Goal: Information Seeking & Learning: Understand process/instructions

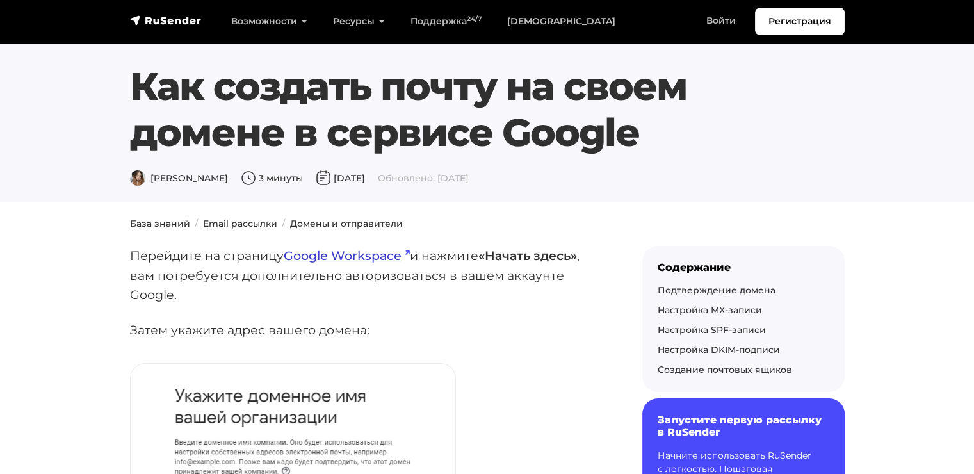
click at [386, 255] on link "Google Workspace" at bounding box center [347, 255] width 126 height 15
click at [324, 258] on link "Google Workspace" at bounding box center [347, 255] width 126 height 15
drag, startPoint x: 133, startPoint y: 81, endPoint x: 643, endPoint y: 128, distance: 511.7
click at [643, 128] on h1 "Как создать почту на своем домене в сервисе Google" at bounding box center [487, 109] width 714 height 92
copy h1 "Как создать почту на своем домене в сервисе Google"
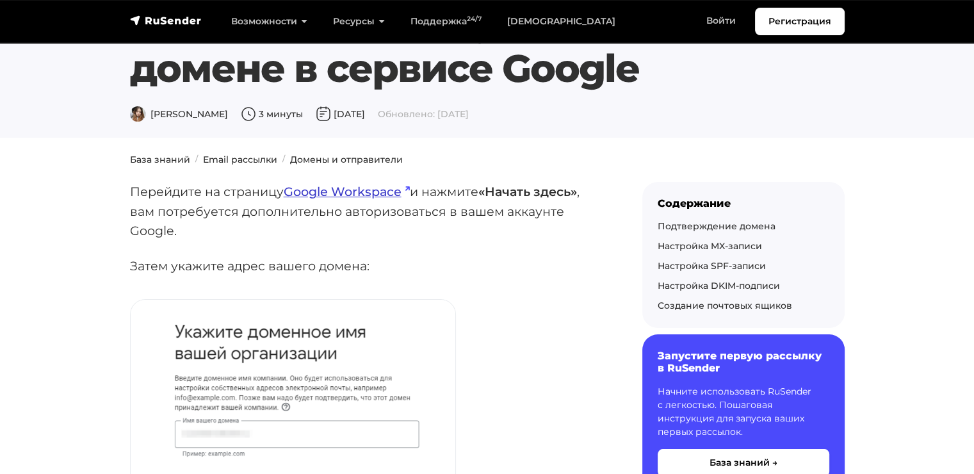
scroll to position [64, 0]
click at [358, 195] on link "Google Workspace" at bounding box center [347, 191] width 126 height 15
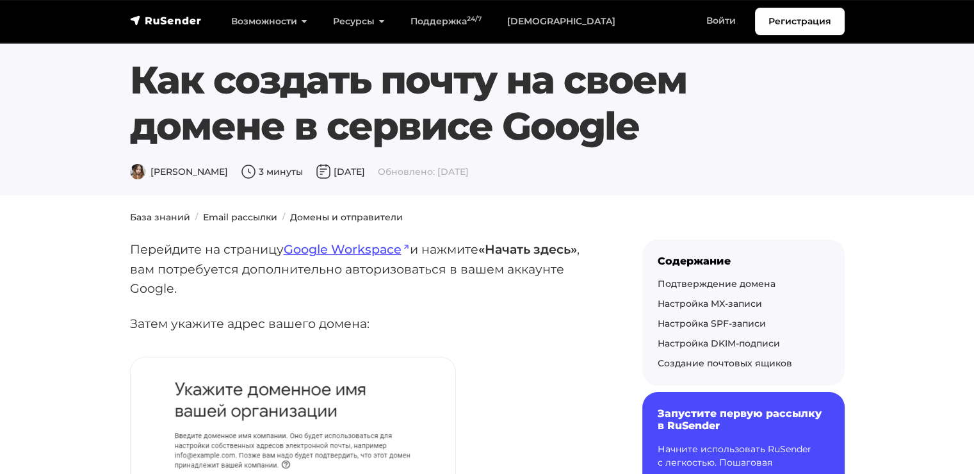
scroll to position [0, 0]
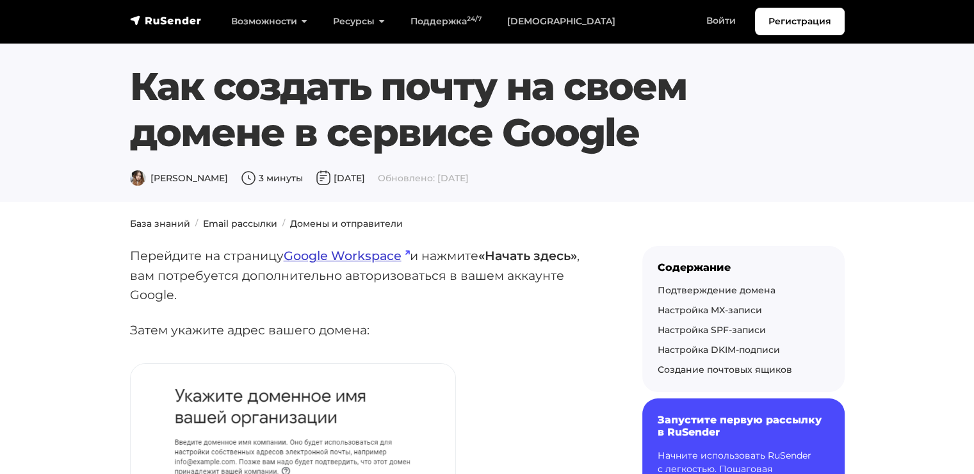
click at [335, 261] on link "Google Workspace" at bounding box center [347, 255] width 126 height 15
click at [385, 251] on link "Google Workspace" at bounding box center [347, 255] width 126 height 15
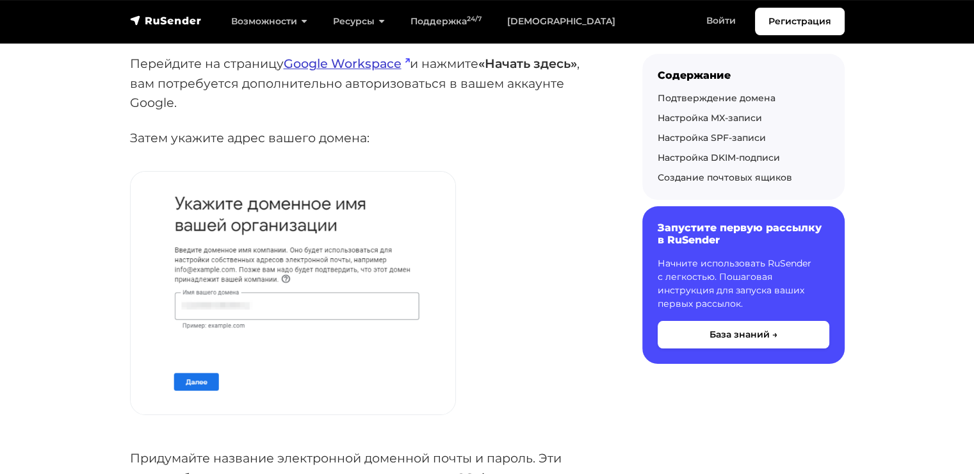
scroll to position [384, 0]
